Goal: Find specific page/section: Find specific page/section

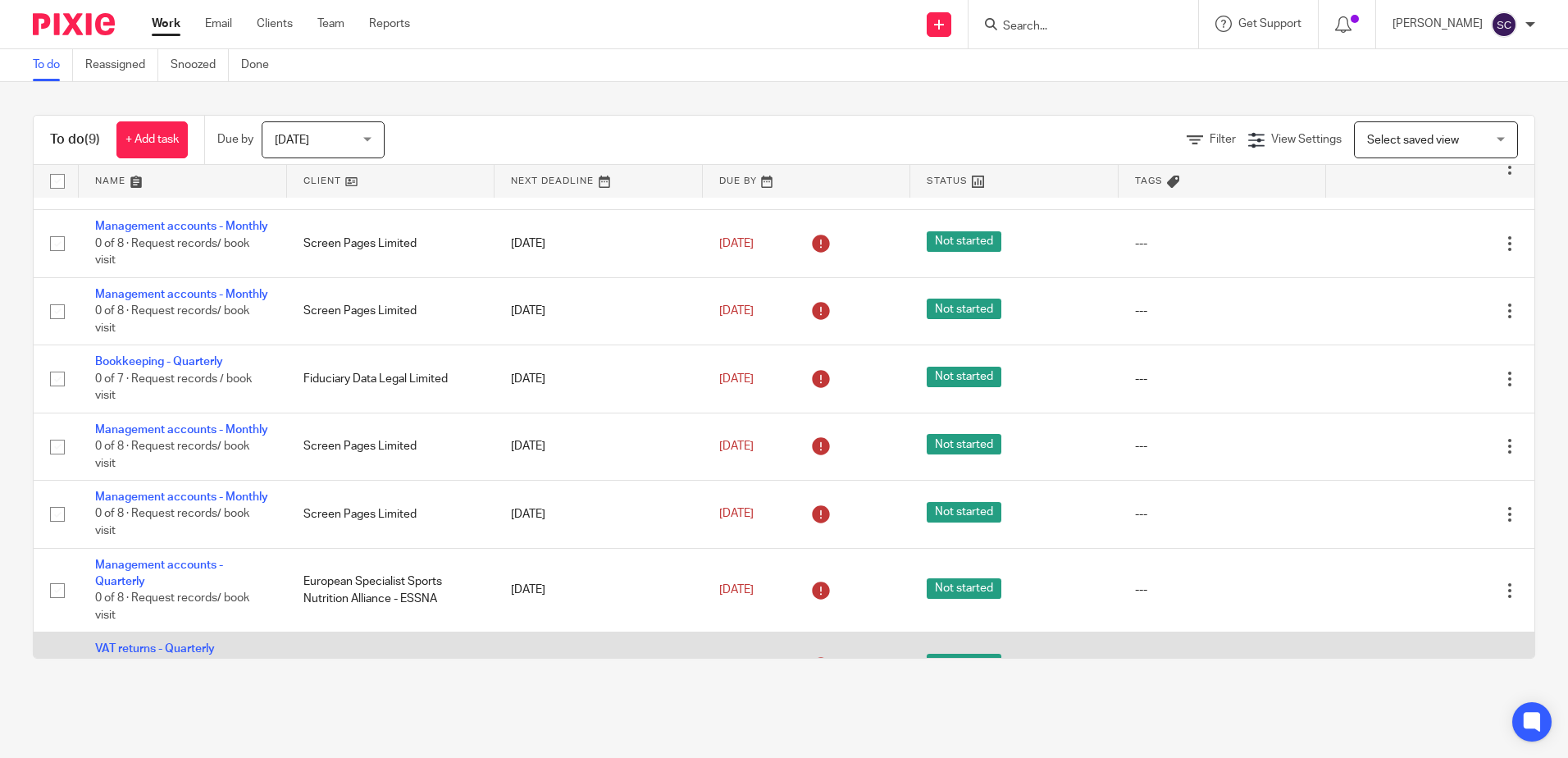
scroll to position [249, 0]
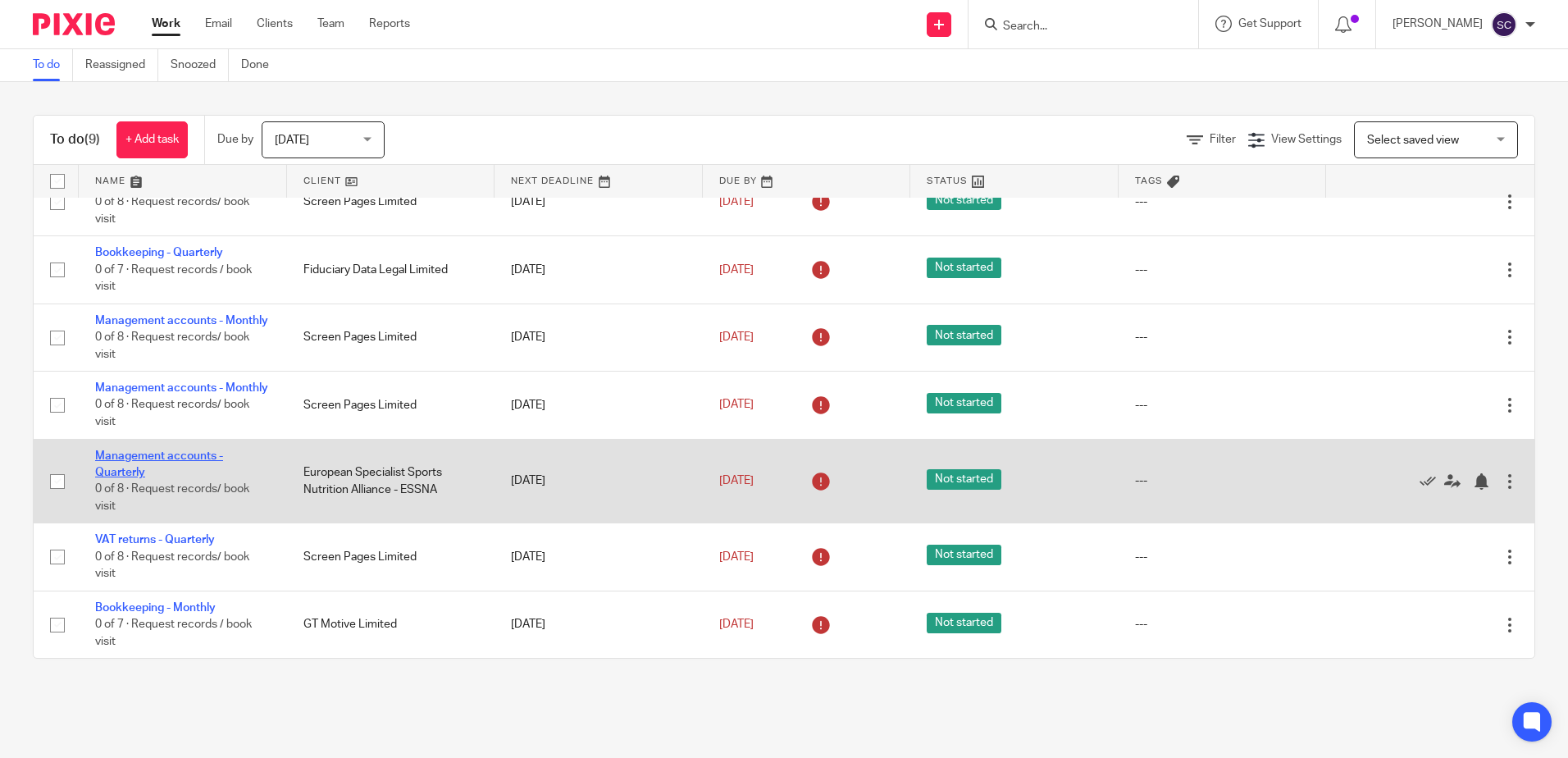
click at [117, 475] on link "Management accounts - Quarterly" at bounding box center [159, 464] width 128 height 28
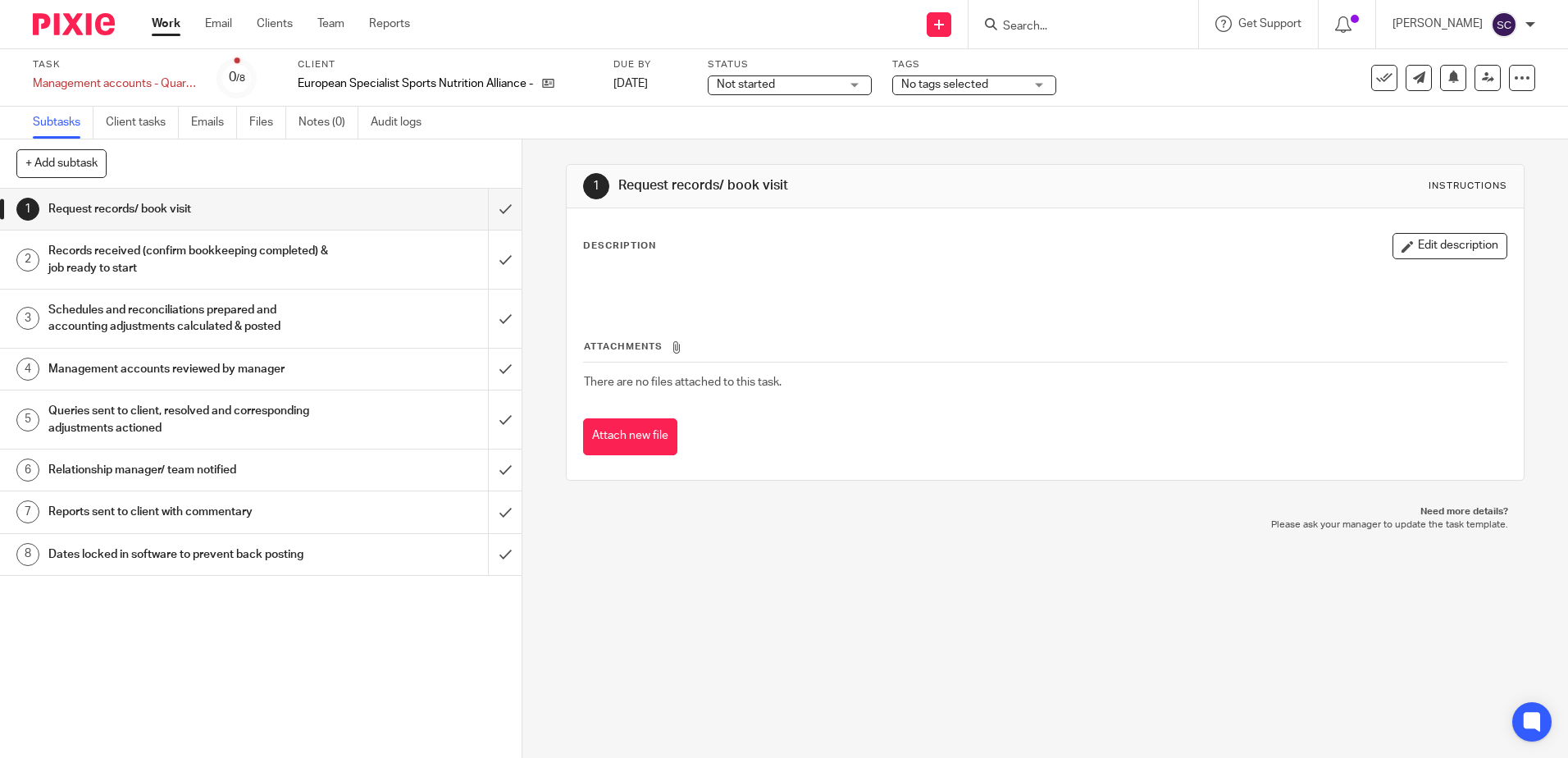
click at [168, 19] on link "Work" at bounding box center [166, 23] width 28 height 16
